Goal: Task Accomplishment & Management: Manage account settings

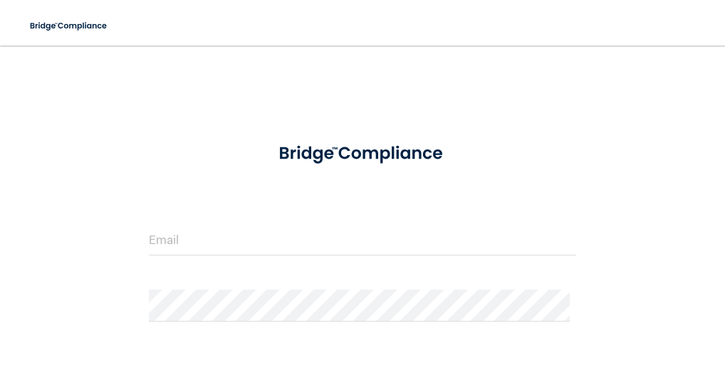
click at [595, 171] on div "Invalid email/password. You don't have permission to access that page. Sign In …" at bounding box center [362, 273] width 668 height 427
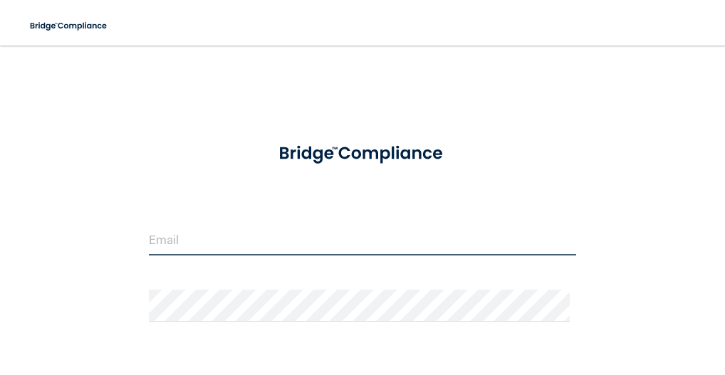
click at [180, 240] on input "email" at bounding box center [362, 240] width 427 height 32
type input "[EMAIL_ADDRESS][DOMAIN_NAME]"
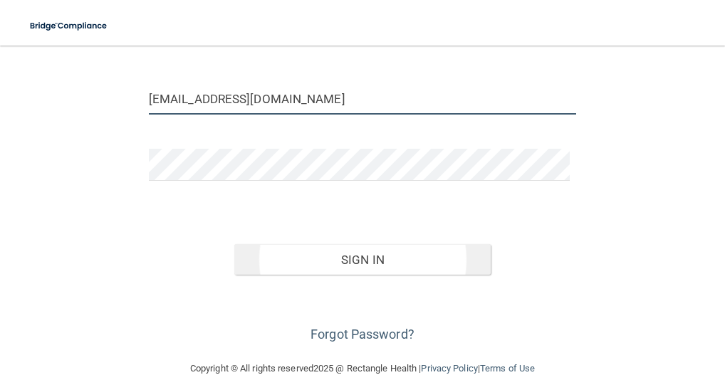
scroll to position [142, 0]
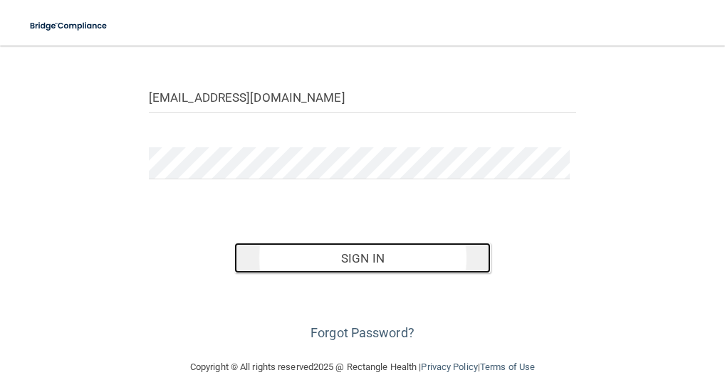
click at [363, 247] on button "Sign In" at bounding box center [362, 258] width 256 height 31
click at [404, 261] on button "Sign In" at bounding box center [362, 258] width 256 height 31
click at [358, 258] on button "Sign In" at bounding box center [362, 258] width 256 height 31
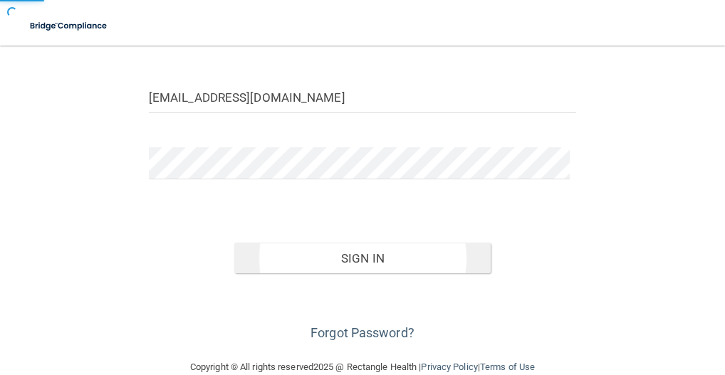
scroll to position [0, 0]
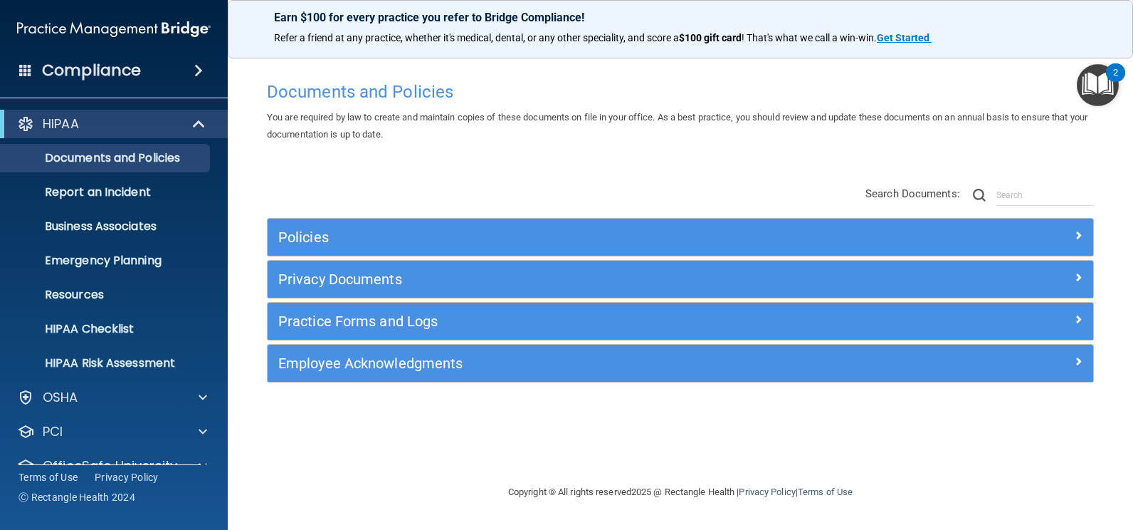
click at [199, 75] on span at bounding box center [198, 70] width 9 height 17
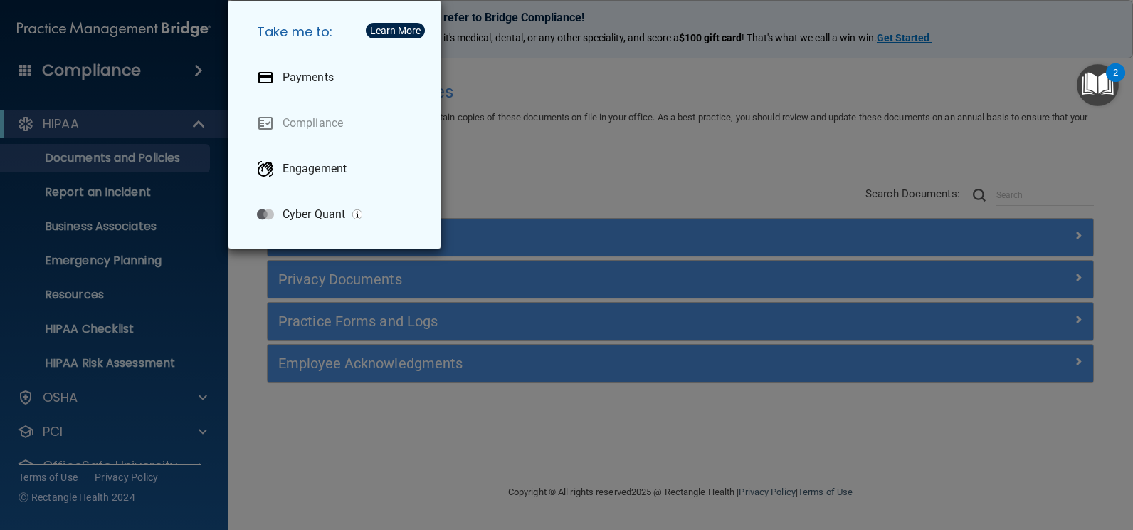
drag, startPoint x: 781, startPoint y: 153, endPoint x: 774, endPoint y: 152, distance: 7.2
click at [724, 153] on div "Take me to: Payments Compliance Engagement Cyber Quant" at bounding box center [566, 265] width 1133 height 530
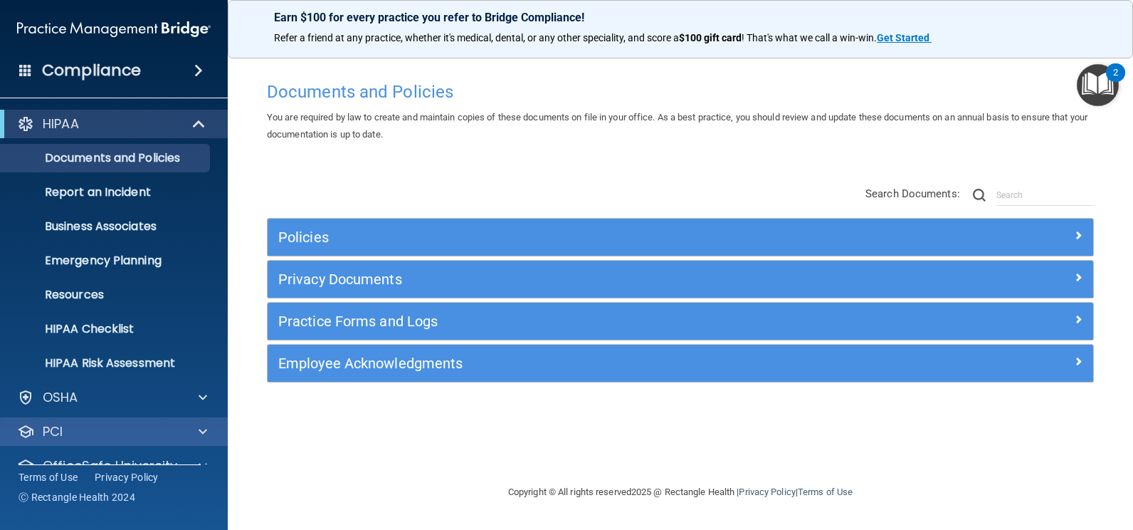
scroll to position [61, 0]
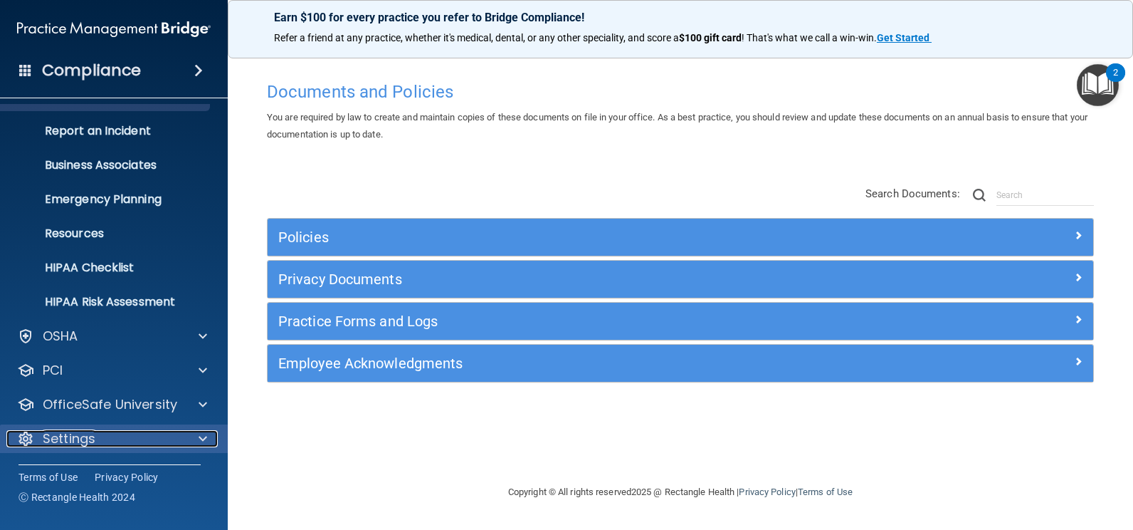
click at [167, 374] on div "Settings" at bounding box center [94, 438] width 177 height 17
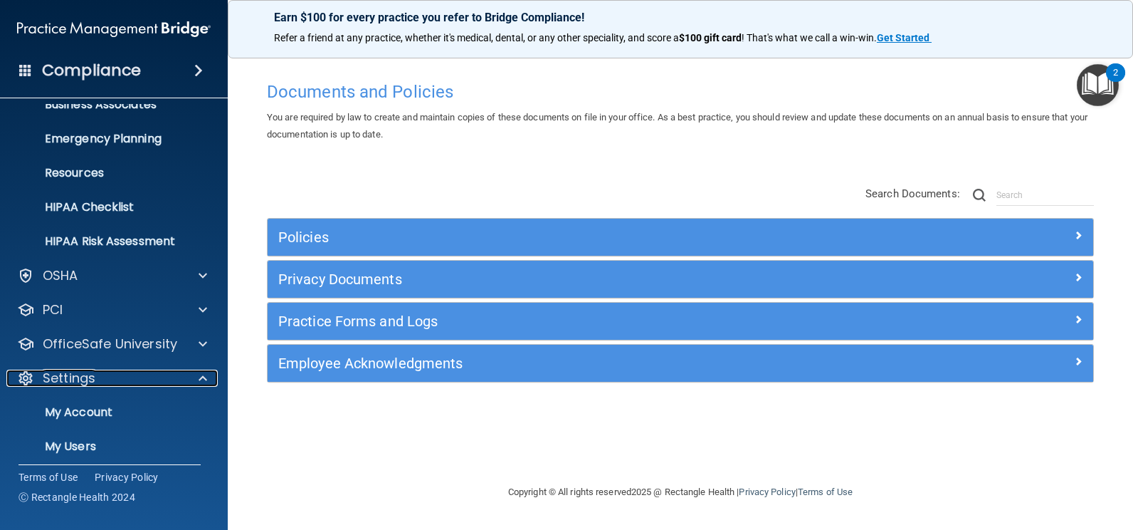
scroll to position [198, 0]
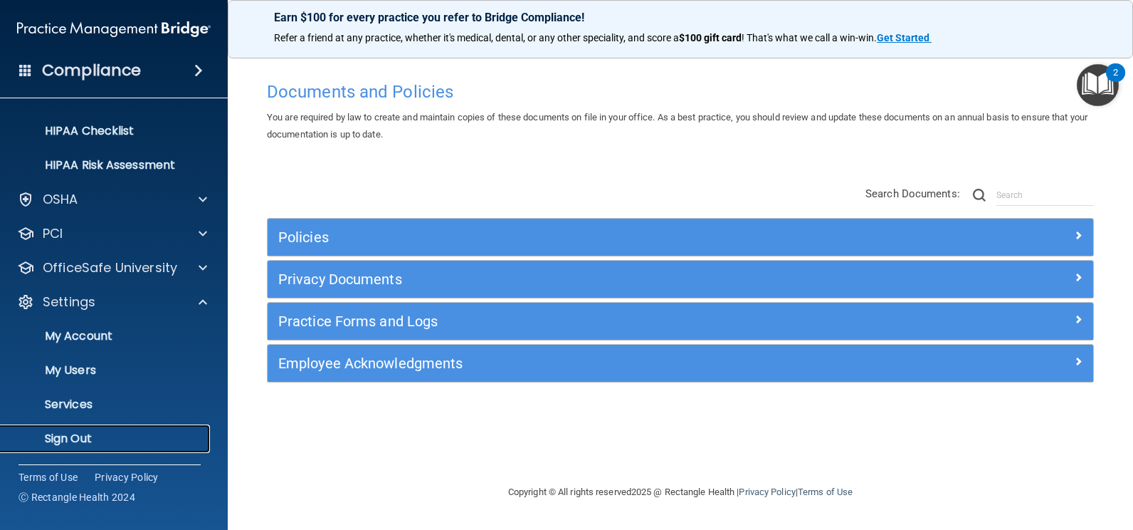
click at [145, 374] on p "Sign Out" at bounding box center [106, 438] width 194 height 14
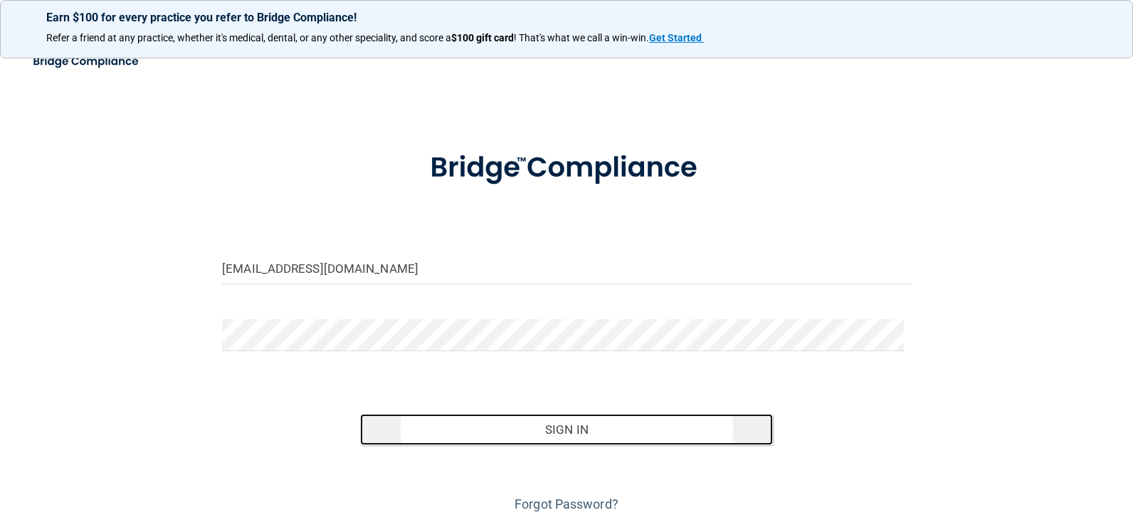
click at [558, 374] on button "Sign In" at bounding box center [567, 429] width 414 height 31
